Goal: Use online tool/utility: Utilize a website feature to perform a specific function

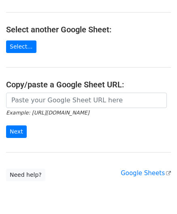
scroll to position [81, 0]
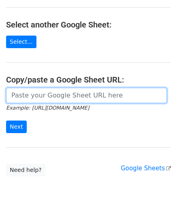
click at [40, 96] on input "url" at bounding box center [86, 95] width 161 height 15
paste input "[URL][DOMAIN_NAME]"
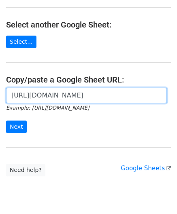
scroll to position [0, 180]
type input "[URL][DOMAIN_NAME]"
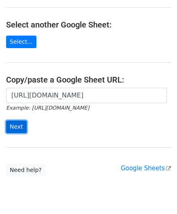
click at [19, 126] on input "Next" at bounding box center [16, 127] width 21 height 13
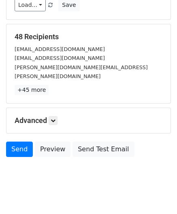
scroll to position [99, 0]
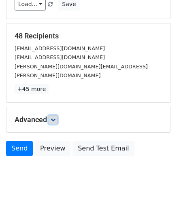
click at [56, 118] on icon at bounding box center [53, 120] width 5 height 5
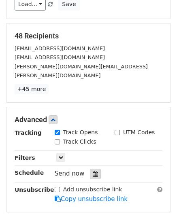
click at [93, 171] on icon at bounding box center [95, 174] width 5 height 6
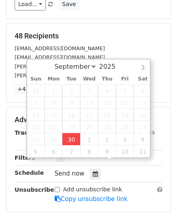
type input "[DATE] 13:53"
type input "01"
type input "53"
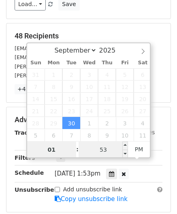
paste input "4"
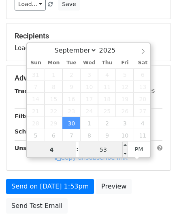
type input "4"
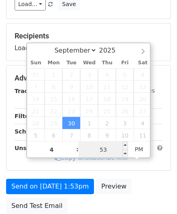
type input "[DATE] 16:53"
type input "04"
click at [113, 149] on input "53" at bounding box center [103, 150] width 49 height 16
type input "00"
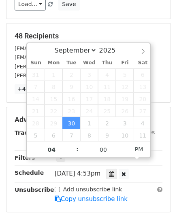
type input "[DATE] 16:00"
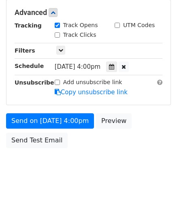
scroll to position [197, 0]
